Goal: Transaction & Acquisition: Download file/media

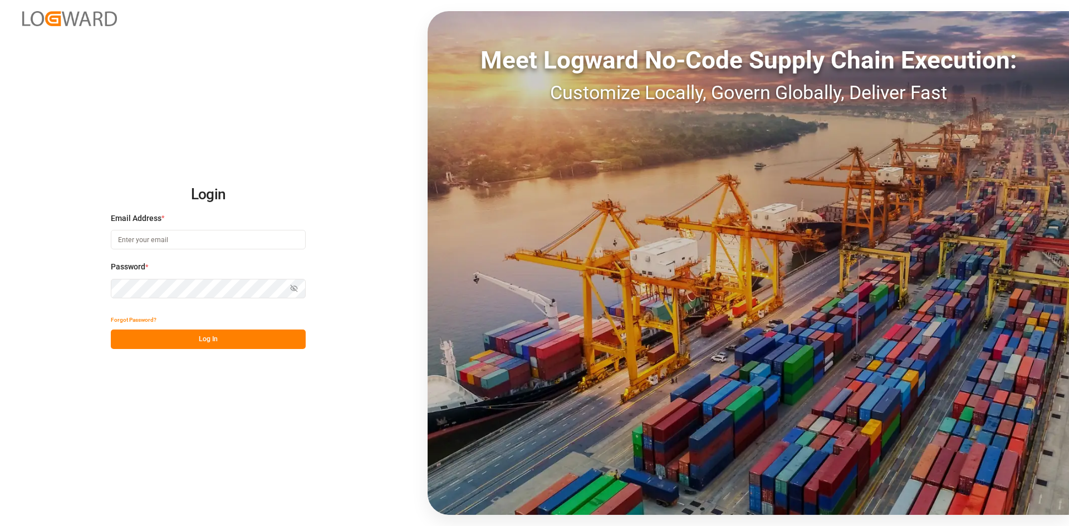
type input "[PERSON_NAME][EMAIL_ADDRESS][DOMAIN_NAME]"
click at [68, 288] on div "Login Email Address * alexander.schoeps@leschaco.com Password * Show password F…" at bounding box center [534, 263] width 1069 height 526
click at [131, 338] on button "Log In" at bounding box center [208, 339] width 195 height 19
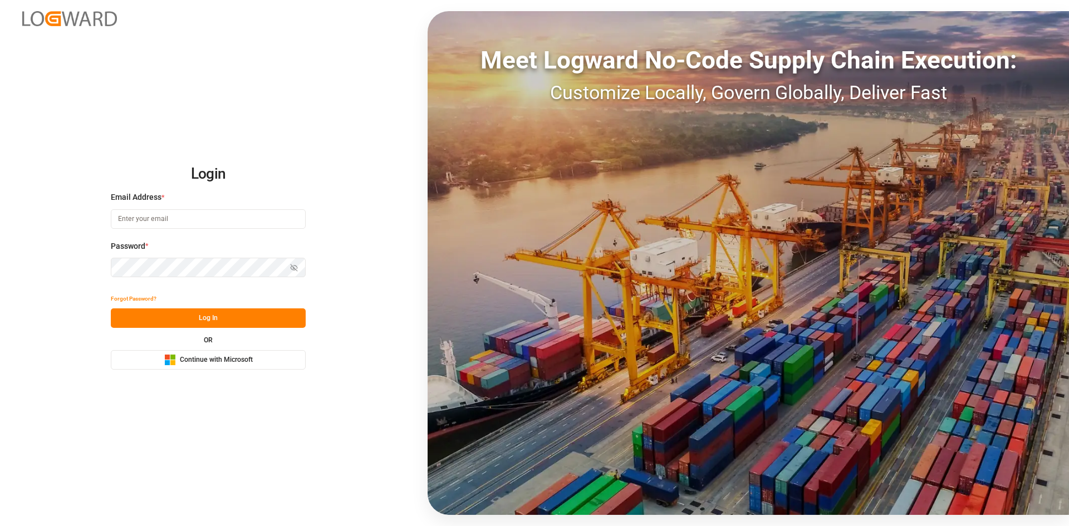
type input "[PERSON_NAME][EMAIL_ADDRESS][DOMAIN_NAME]"
click at [0, 267] on html "Login Email Address * [PERSON_NAME][EMAIL_ADDRESS][DOMAIN_NAME] Password * Show…" at bounding box center [534, 263] width 1069 height 526
click at [134, 325] on button "Log In" at bounding box center [208, 317] width 195 height 19
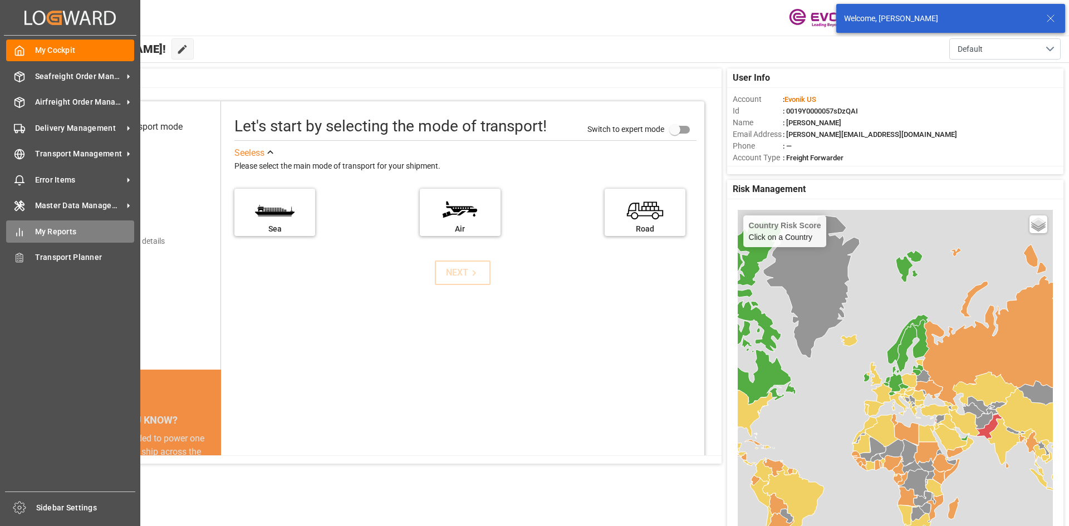
click at [28, 231] on div "My Reports My Reports" at bounding box center [70, 231] width 128 height 22
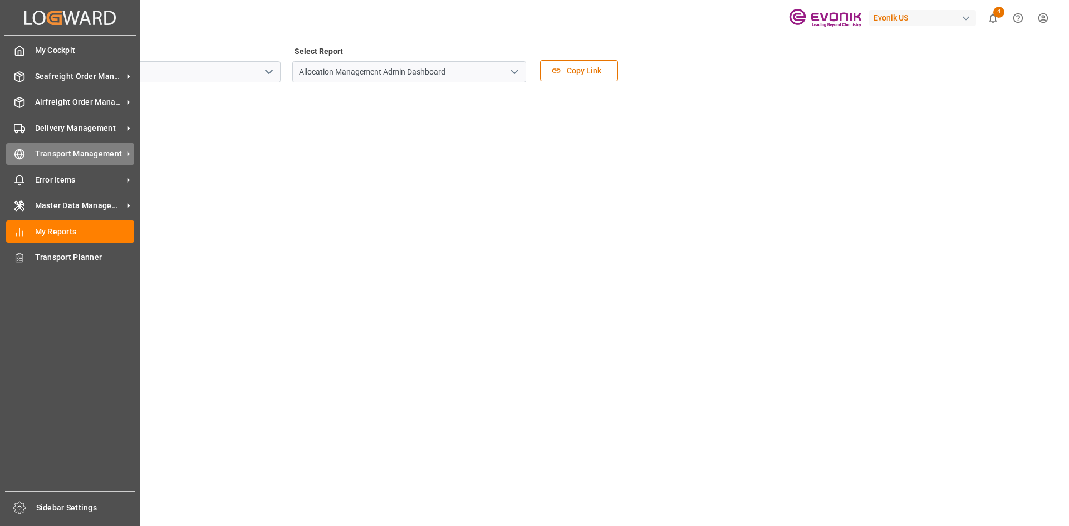
click at [64, 158] on span "Transport Management" at bounding box center [79, 154] width 88 height 12
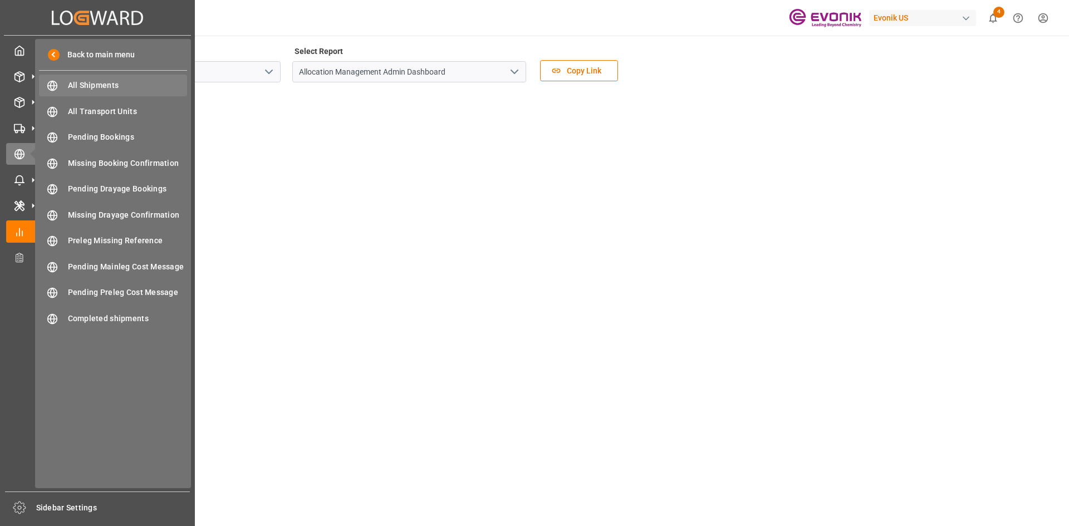
click at [122, 88] on span "All Shipments" at bounding box center [128, 86] width 120 height 12
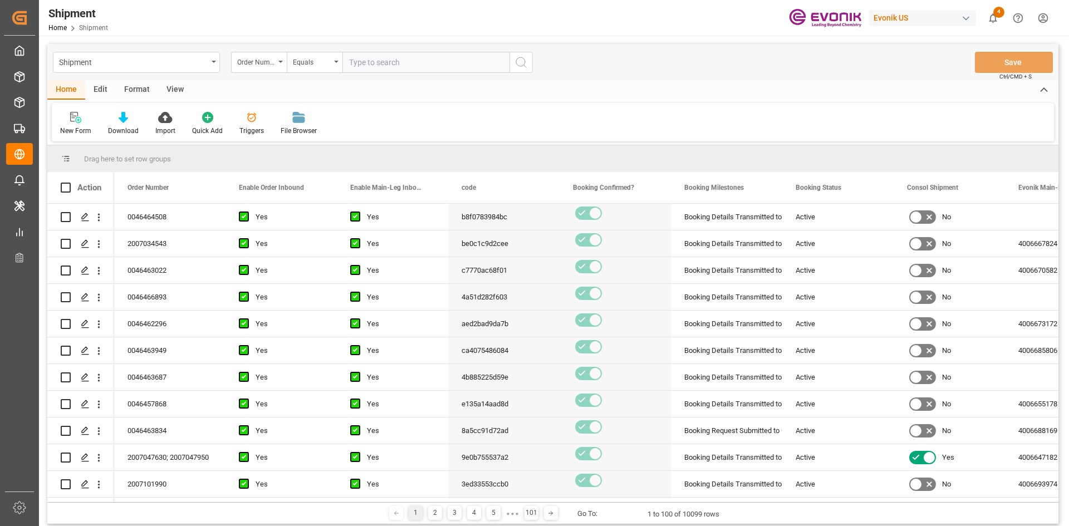
click at [171, 91] on div "View" at bounding box center [175, 90] width 34 height 19
click at [97, 129] on div "Standard Templates" at bounding box center [126, 123] width 72 height 24
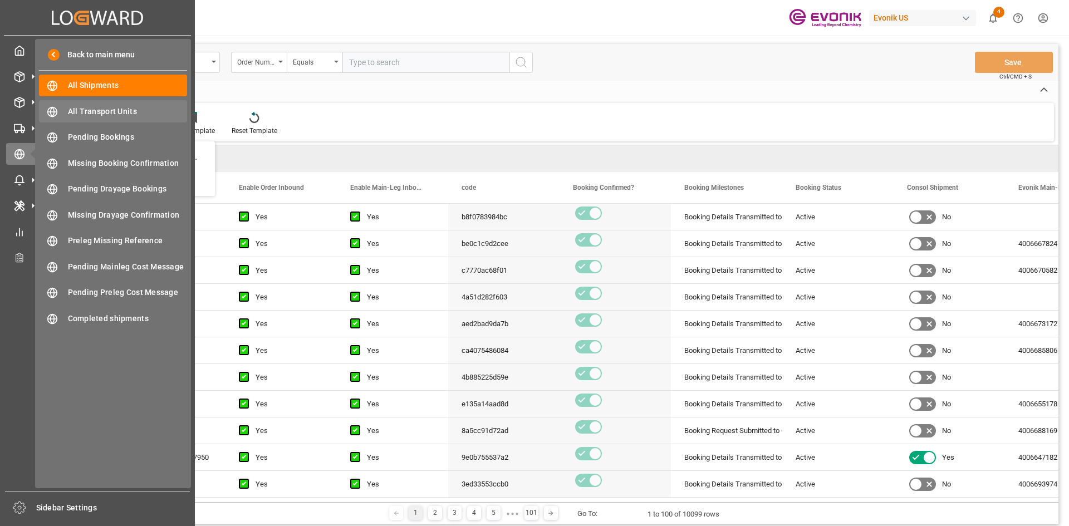
click at [116, 106] on span "All Transport Units" at bounding box center [128, 112] width 120 height 12
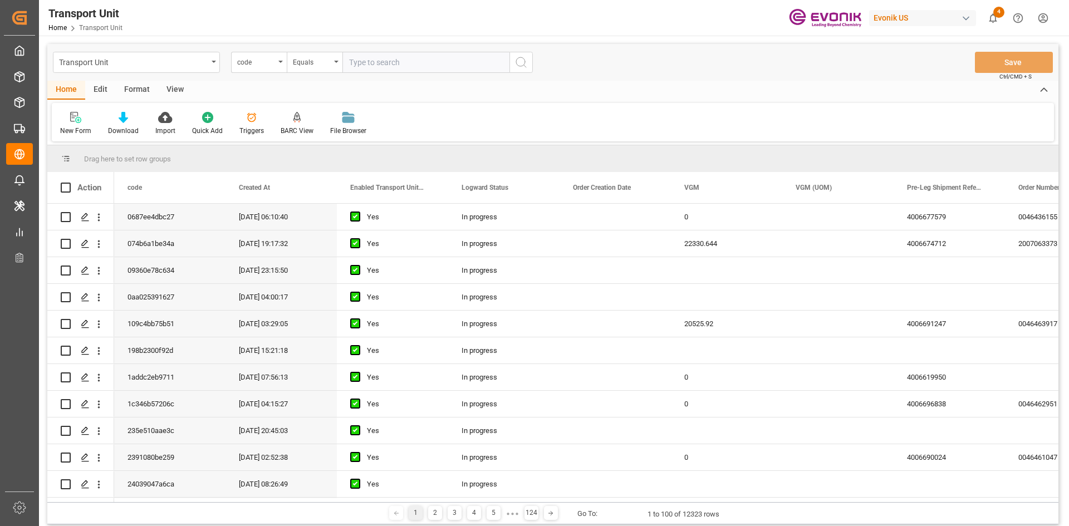
click at [173, 90] on div "View" at bounding box center [175, 90] width 34 height 19
click at [132, 125] on div "Standard Templates" at bounding box center [126, 123] width 72 height 24
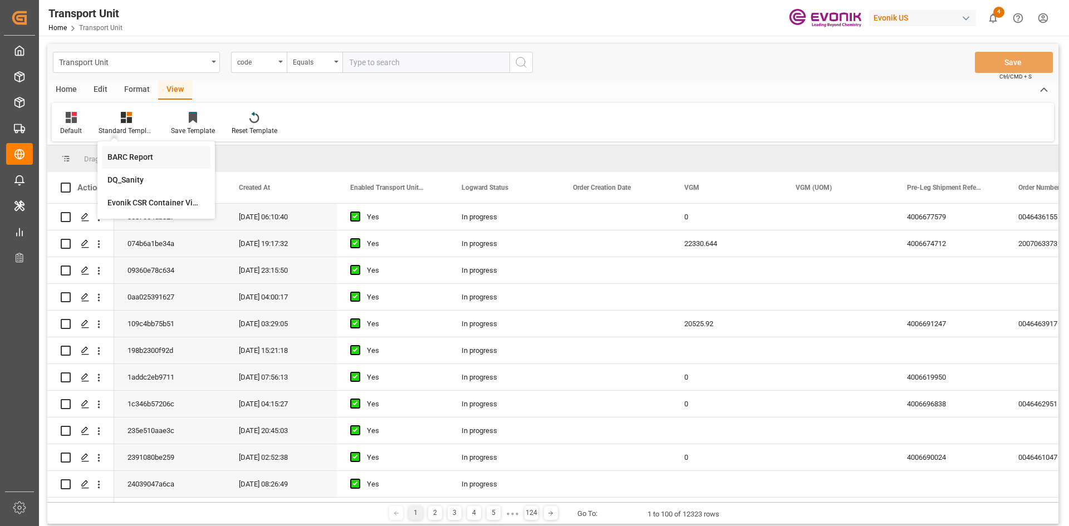
click at [140, 156] on div "BARC Report" at bounding box center [155, 157] width 97 height 12
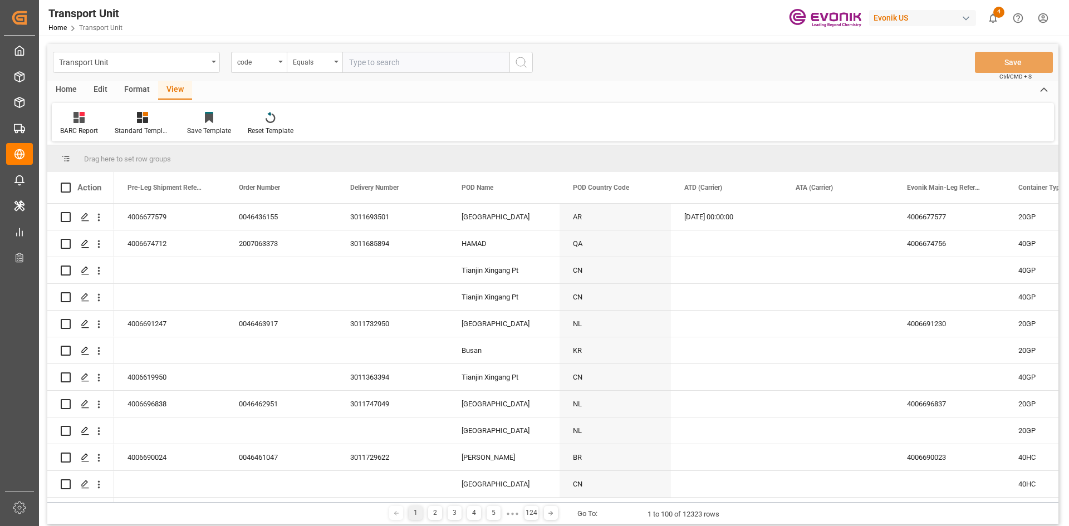
click at [68, 89] on div "Home" at bounding box center [66, 90] width 38 height 19
click at [120, 125] on div "Download" at bounding box center [123, 123] width 47 height 24
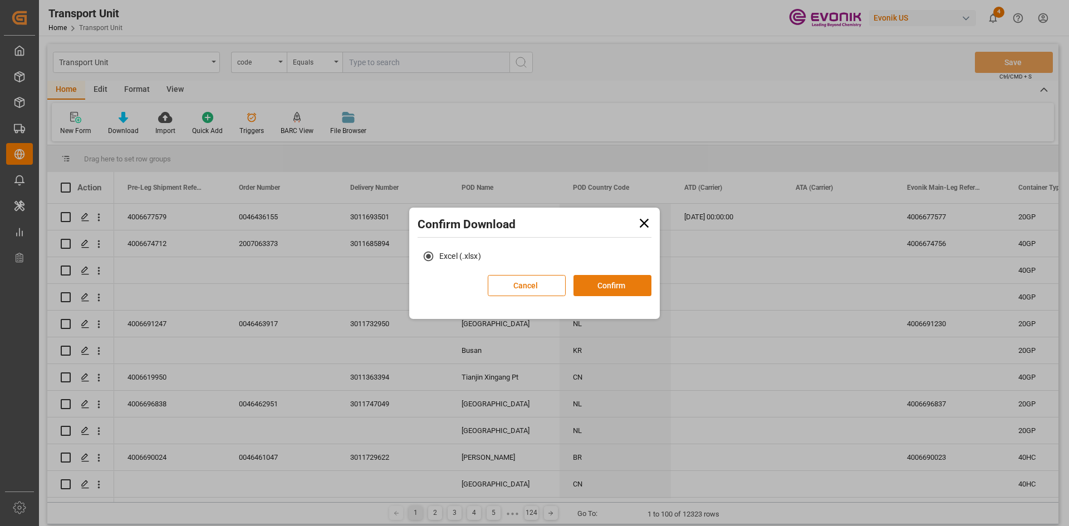
click at [602, 287] on button "Confirm" at bounding box center [612, 285] width 78 height 21
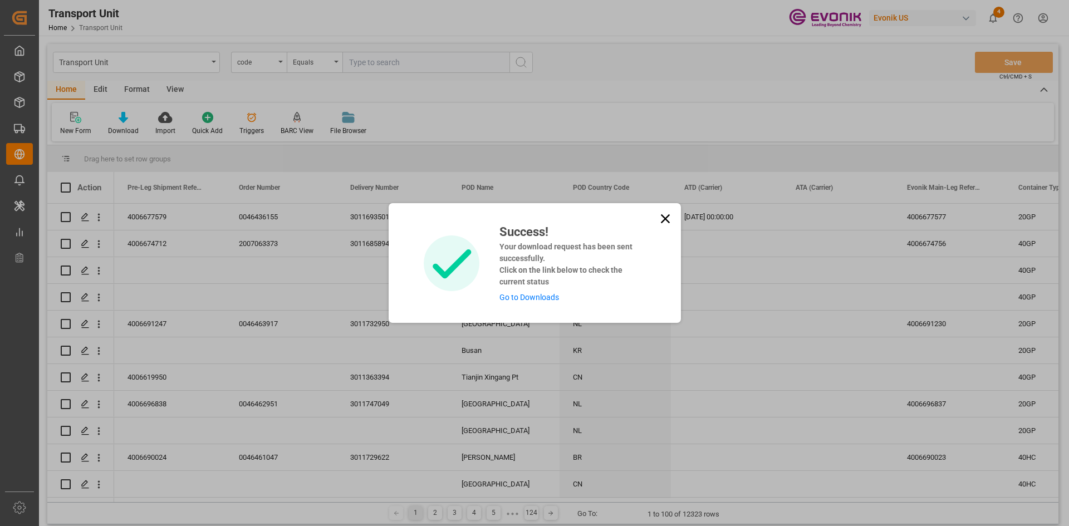
click at [542, 296] on link "Go to Downloads" at bounding box center [529, 297] width 60 height 9
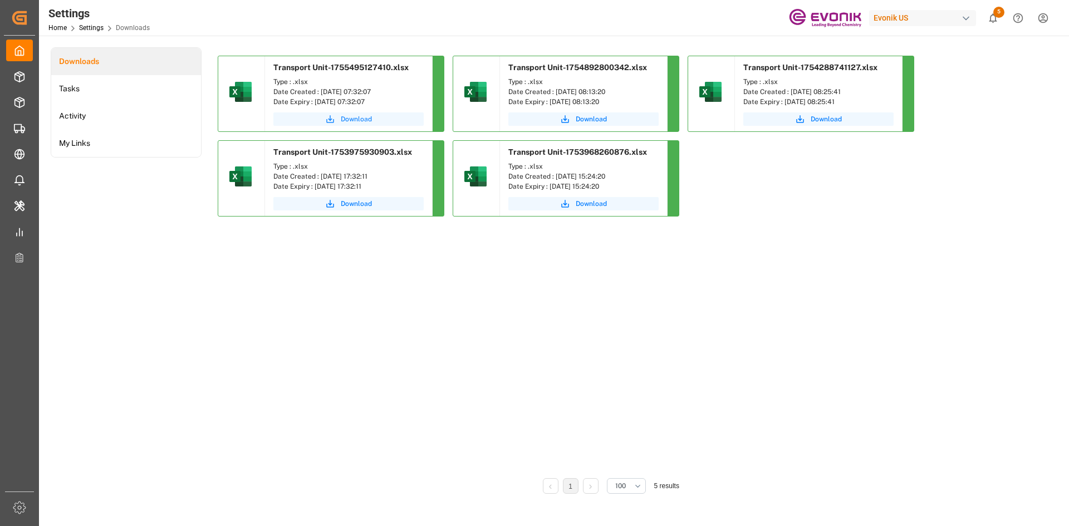
click at [327, 124] on icon "submit" at bounding box center [330, 119] width 10 height 10
